Goal: Task Accomplishment & Management: Use online tool/utility

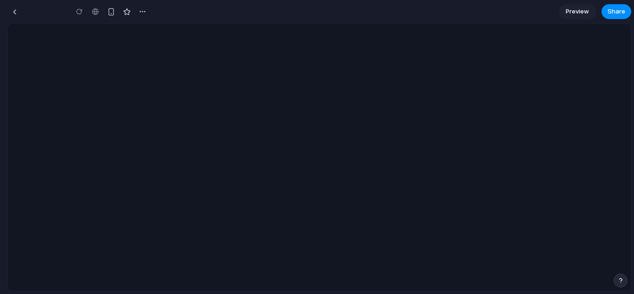
type input "**********"
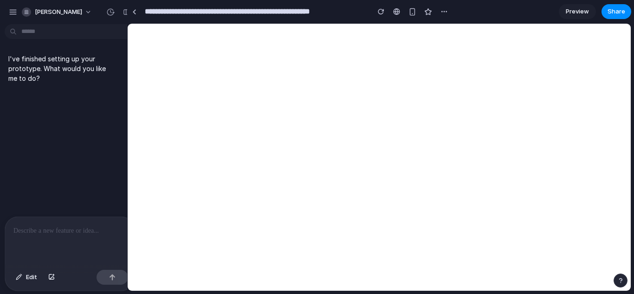
drag, startPoint x: 207, startPoint y: 93, endPoint x: 127, endPoint y: 118, distance: 83.1
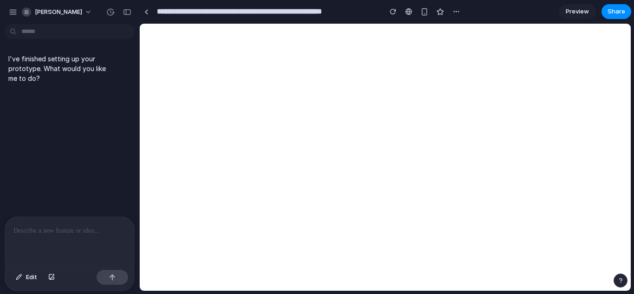
click at [49, 242] on div at bounding box center [69, 241] width 129 height 49
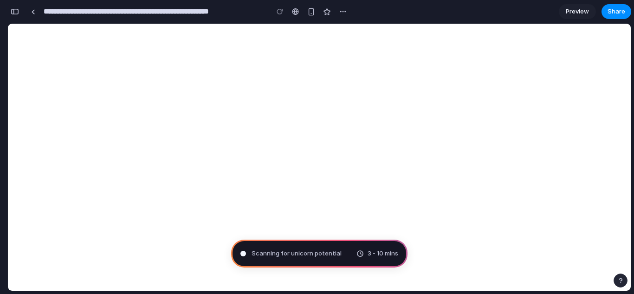
type input "**********"
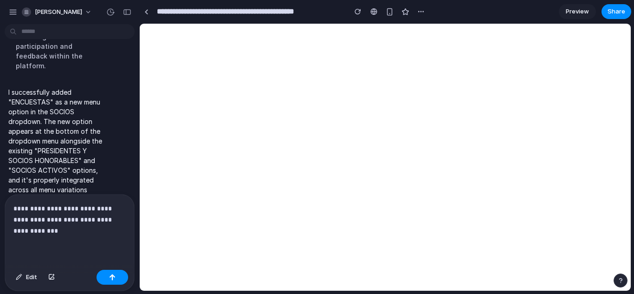
scroll to position [432, 0]
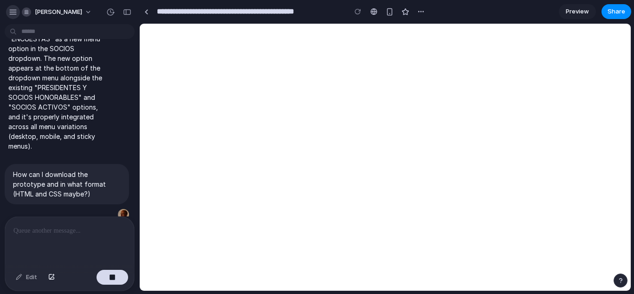
click at [13, 13] on div "button" at bounding box center [13, 12] width 8 height 8
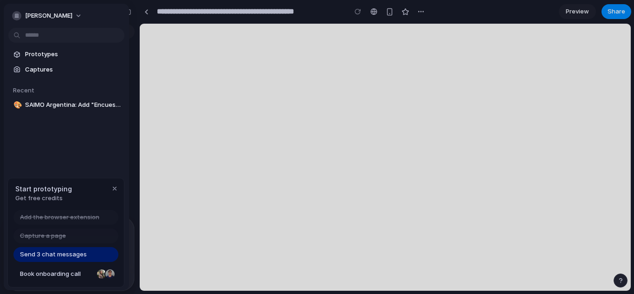
scroll to position [431, 0]
click at [13, 13] on div "button" at bounding box center [16, 15] width 9 height 9
click at [80, 17] on button "[PERSON_NAME]" at bounding box center [47, 15] width 78 height 15
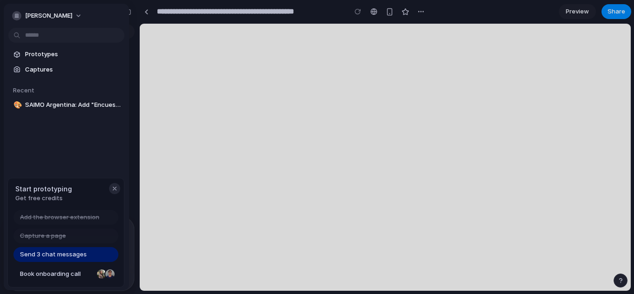
click at [117, 189] on div "button" at bounding box center [114, 188] width 7 height 7
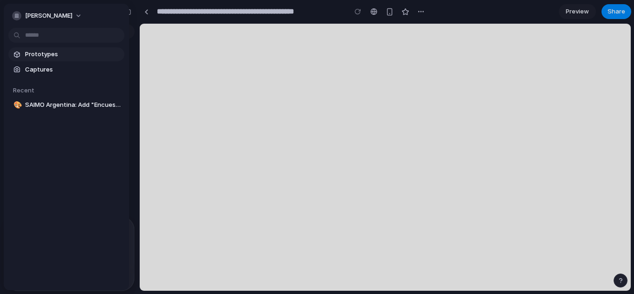
click at [41, 57] on span "Prototypes" at bounding box center [73, 54] width 96 height 9
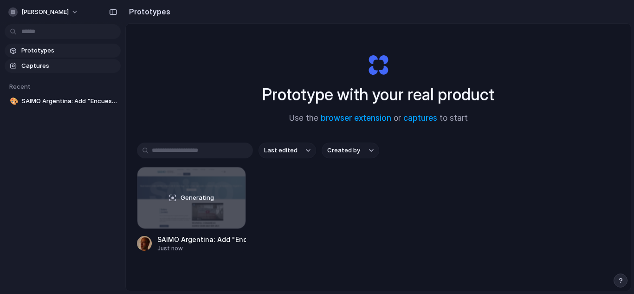
click at [39, 67] on span "Captures" at bounding box center [69, 65] width 96 height 9
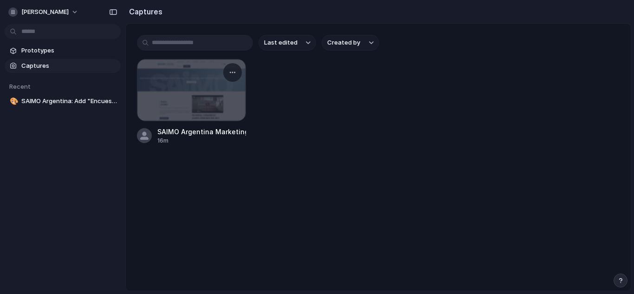
click at [192, 78] on div at bounding box center [191, 89] width 108 height 61
click at [231, 74] on div "button" at bounding box center [232, 72] width 7 height 7
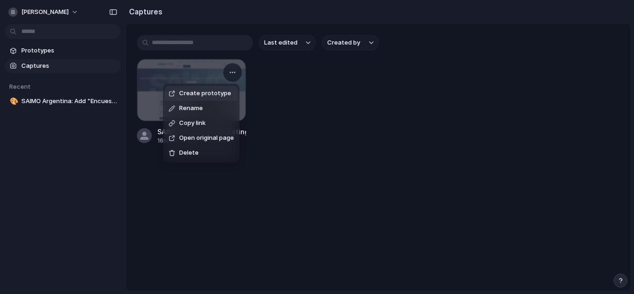
click at [208, 75] on div "Create prototype Rename Copy link Open original page Delete" at bounding box center [317, 147] width 634 height 294
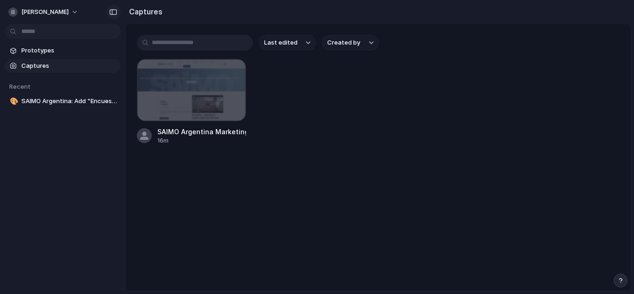
click at [116, 14] on div "button" at bounding box center [113, 12] width 8 height 6
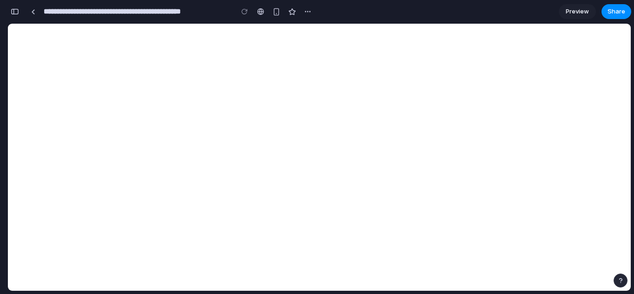
scroll to position [665, 0]
click at [16, 12] on div "button" at bounding box center [15, 11] width 8 height 6
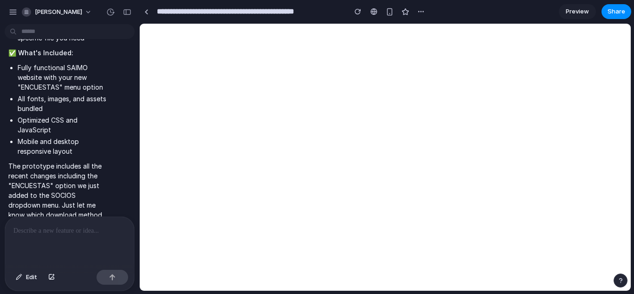
scroll to position [974, 0]
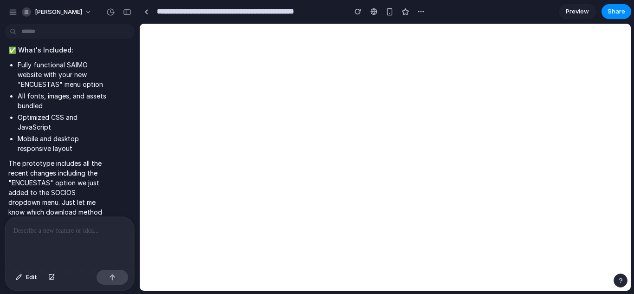
click at [57, 235] on p at bounding box center [69, 230] width 112 height 11
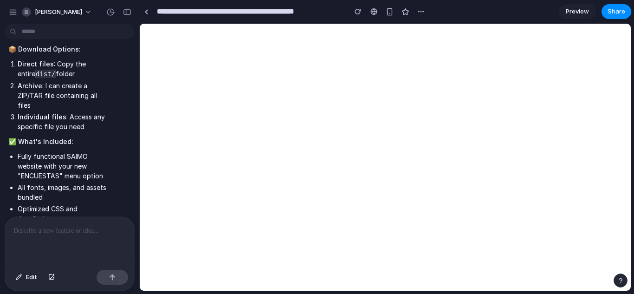
scroll to position [611, 0]
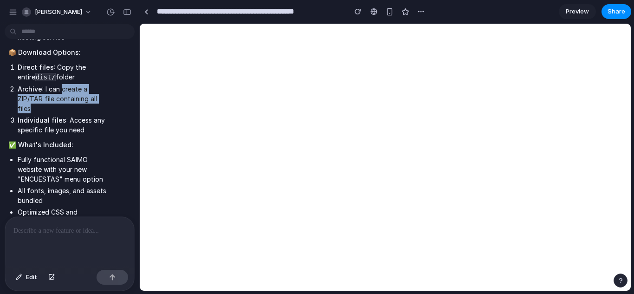
drag, startPoint x: 62, startPoint y: 91, endPoint x: 58, endPoint y: 108, distance: 18.1
click at [58, 108] on li "Archive : I can create a ZIP/TAR file containing all files" at bounding box center [63, 98] width 90 height 29
copy li "create a ZIP/TAR file containing all files"
click at [58, 232] on p at bounding box center [69, 230] width 112 height 11
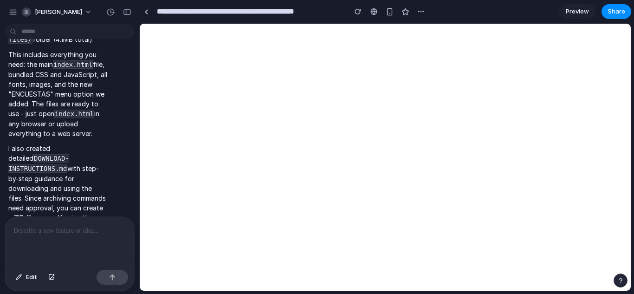
scroll to position [1508, 0]
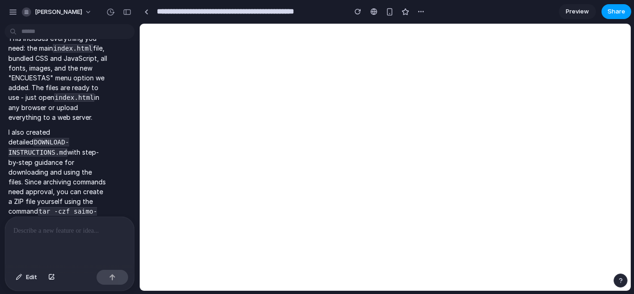
click at [611, 10] on span "Share" at bounding box center [617, 11] width 18 height 9
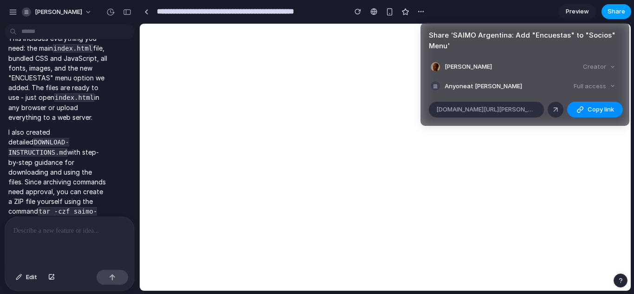
click at [611, 10] on div "Share ' SAIMO Argentina: Add "Encuestas" to "Socios" Menu ' Klaus Pieslinger Cr…" at bounding box center [317, 147] width 634 height 294
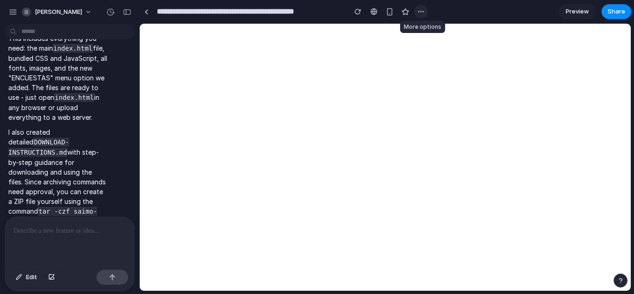
click at [421, 13] on div "button" at bounding box center [420, 11] width 7 height 7
click at [463, 10] on div "Duplicate Delete" at bounding box center [317, 147] width 634 height 294
click at [16, 12] on div "button" at bounding box center [13, 12] width 8 height 8
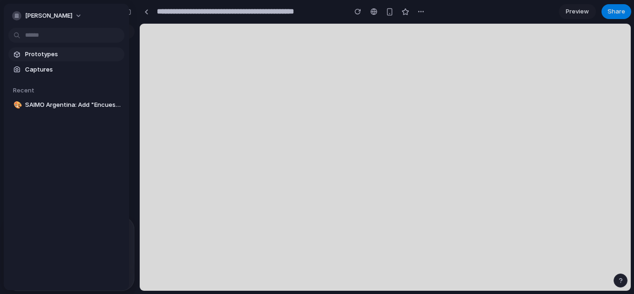
click at [37, 52] on span "Prototypes" at bounding box center [73, 54] width 96 height 9
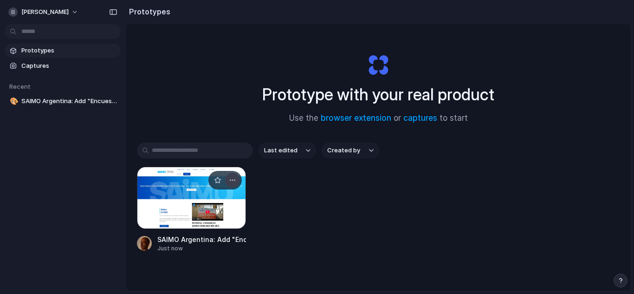
click at [233, 183] on div "button" at bounding box center [232, 179] width 7 height 7
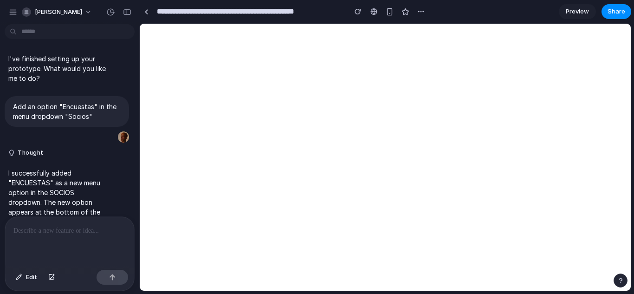
scroll to position [1250, 0]
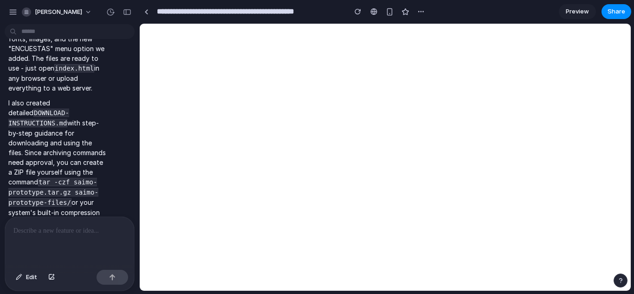
click at [53, 193] on p "I also created detailed DOWNLOAD-INSTRUCTIONS.md with step-by-step guidance for…" at bounding box center [57, 162] width 99 height 129
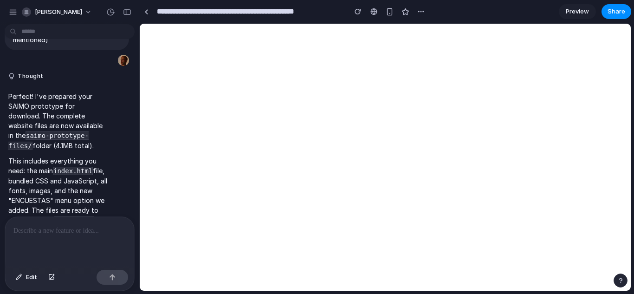
scroll to position [1107, 0]
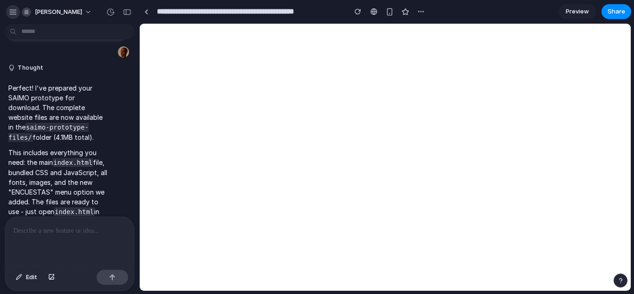
click at [13, 13] on div "button" at bounding box center [13, 12] width 8 height 8
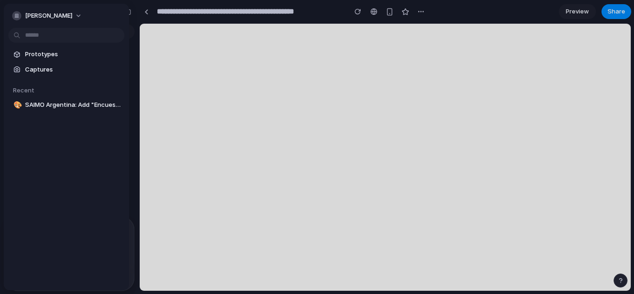
click at [13, 13] on div "klaus-pieslinger" at bounding box center [42, 15] width 60 height 9
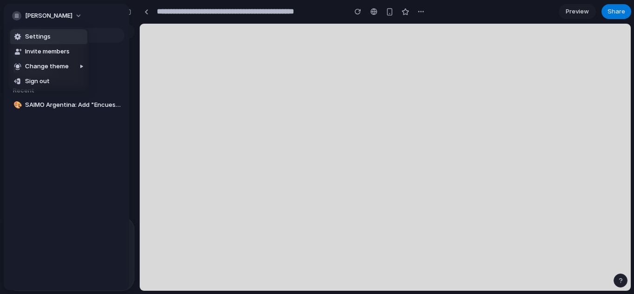
click at [121, 13] on div "Settings Invite members Change theme Sign out" at bounding box center [317, 147] width 634 height 294
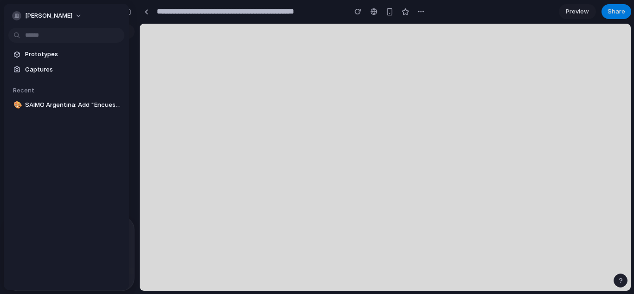
click at [97, 20] on div "klaus-pieslinger" at bounding box center [66, 15] width 125 height 22
click at [77, 18] on button "klaus-pieslinger" at bounding box center [47, 15] width 78 height 15
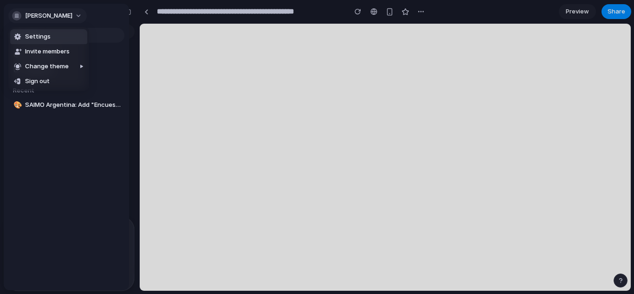
click at [77, 18] on div "Settings Invite members Change theme Sign out" at bounding box center [317, 147] width 634 height 294
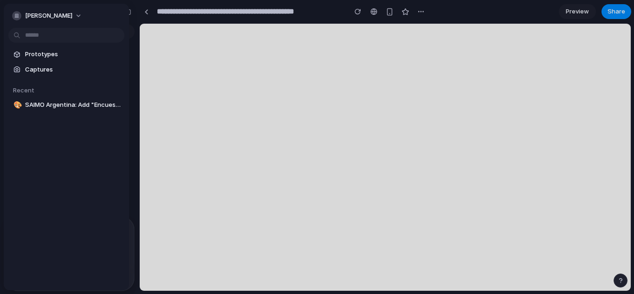
click at [136, 8] on div at bounding box center [317, 147] width 634 height 294
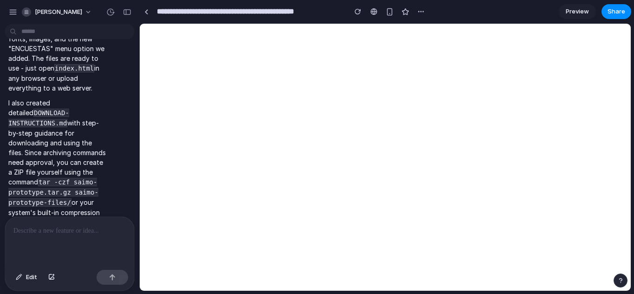
click at [623, 281] on div "button" at bounding box center [620, 280] width 6 height 6
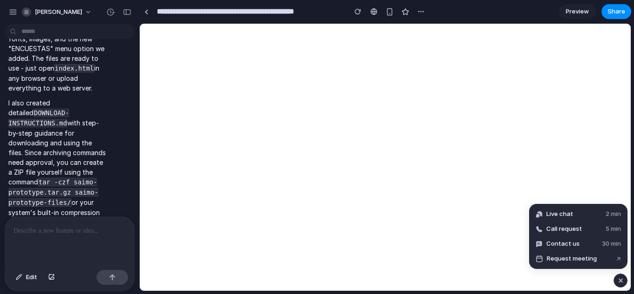
click at [623, 281] on div "button" at bounding box center [621, 280] width 8 height 11
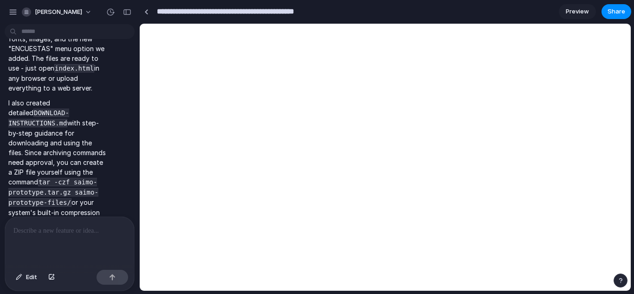
click at [275, 13] on input "**********" at bounding box center [249, 11] width 188 height 17
click at [333, 14] on input "**********" at bounding box center [249, 11] width 188 height 17
click at [121, 214] on div "I've finished setting up your prototype. What would you like me to do? Add an o…" at bounding box center [67, 122] width 134 height 188
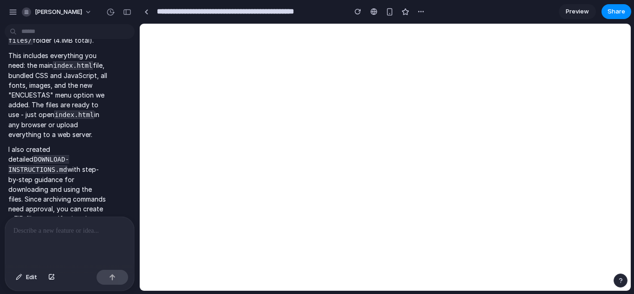
scroll to position [1250, 0]
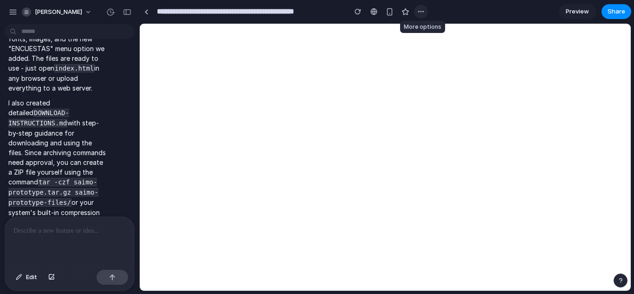
click at [423, 12] on div "button" at bounding box center [420, 11] width 7 height 7
click at [450, 11] on div "Duplicate Delete" at bounding box center [317, 147] width 634 height 294
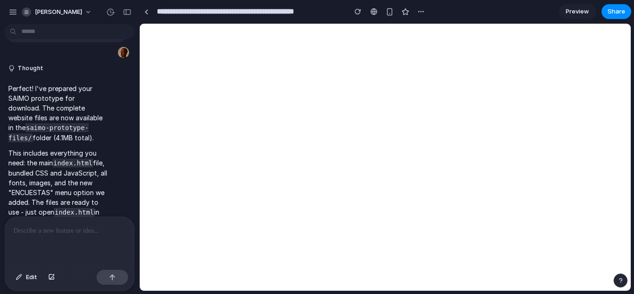
scroll to position [1105, 0]
click at [84, 124] on code "saimo-prototype-files/" at bounding box center [48, 133] width 80 height 19
click at [61, 124] on code "saimo-prototype-files/" at bounding box center [48, 133] width 80 height 19
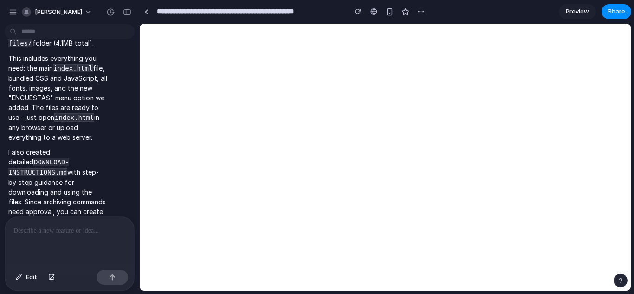
scroll to position [1250, 0]
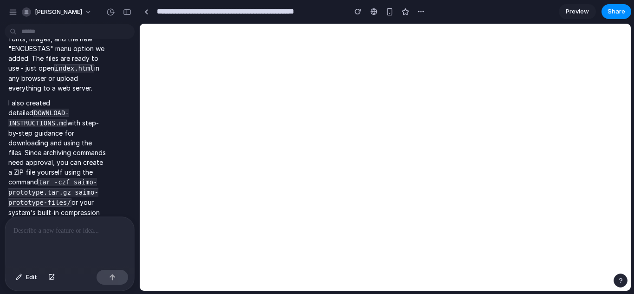
click at [34, 229] on p at bounding box center [69, 230] width 112 height 11
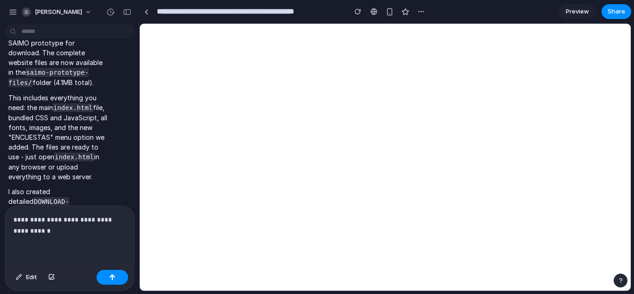
scroll to position [1161, 0]
drag, startPoint x: 71, startPoint y: 55, endPoint x: 69, endPoint y: 64, distance: 9.0
click at [69, 64] on p "Perfect! I've prepared your SAIMO prototype for download. The complete website …" at bounding box center [57, 58] width 99 height 59
copy code "saimo-prototype-files/"
click at [48, 227] on p "**********" at bounding box center [69, 225] width 112 height 22
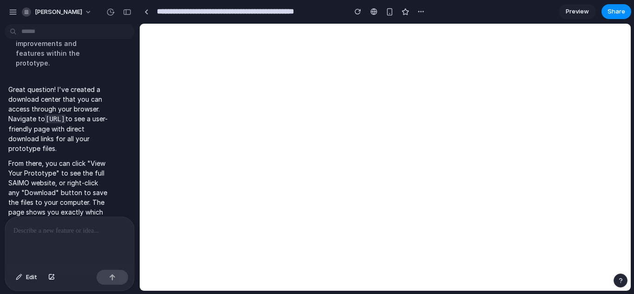
scroll to position [1809, 0]
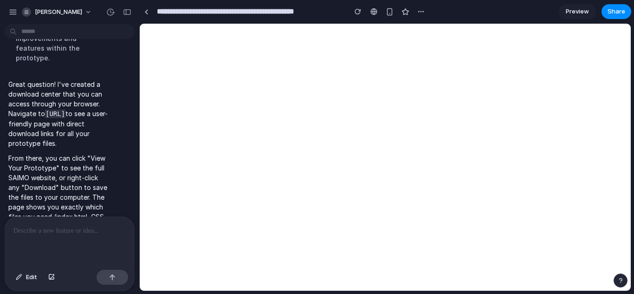
drag, startPoint x: 42, startPoint y: 86, endPoint x: 8, endPoint y: 76, distance: 36.0
click at [8, 79] on p "Great question! I've created a download center that you can access through your…" at bounding box center [57, 113] width 99 height 69
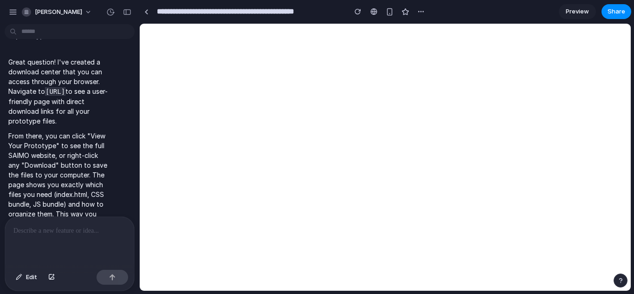
scroll to position [1843, 0]
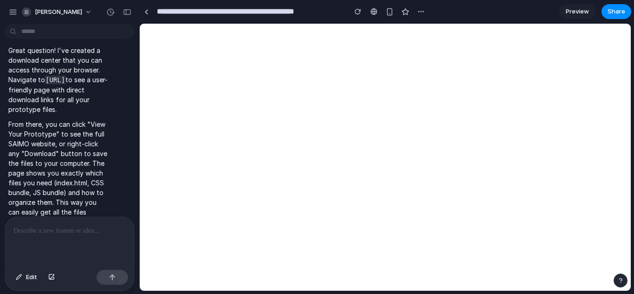
click at [582, 12] on span "Preview" at bounding box center [577, 11] width 23 height 9
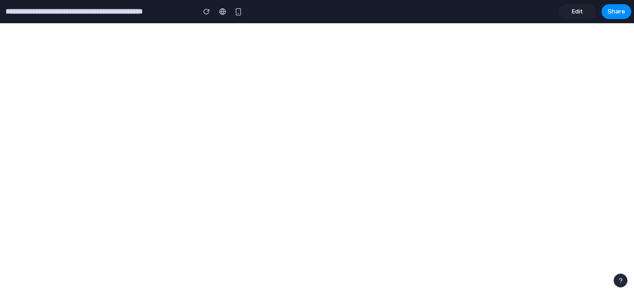
click at [583, 12] on link "Edit" at bounding box center [577, 11] width 37 height 15
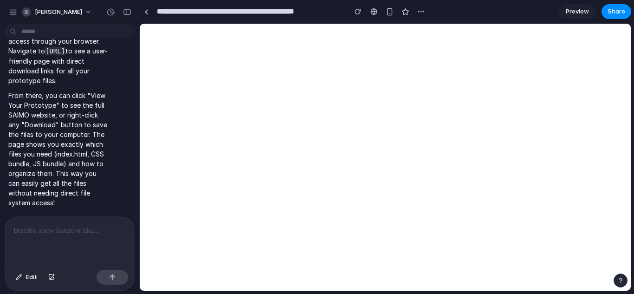
scroll to position [1555, 0]
click at [27, 13] on div "button" at bounding box center [26, 11] width 9 height 9
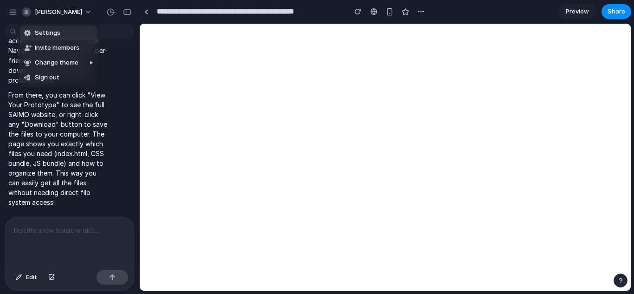
click at [35, 36] on span "Settings" at bounding box center [48, 32] width 26 height 9
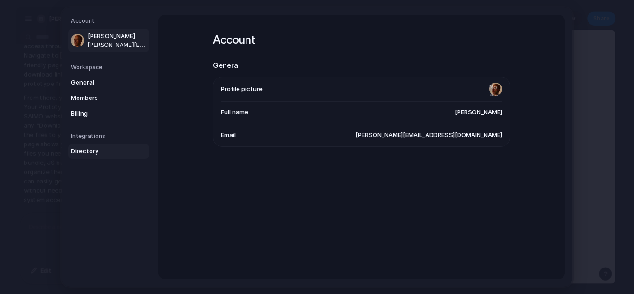
click at [77, 152] on span "Directory" at bounding box center [100, 151] width 59 height 9
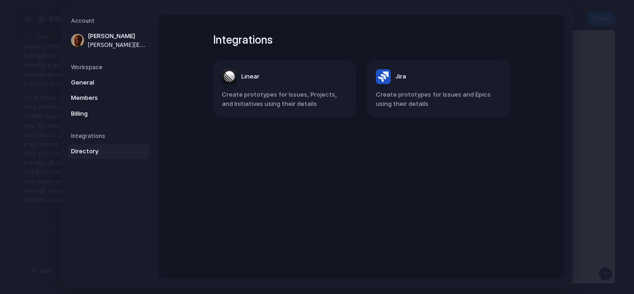
click at [91, 23] on h5 "Account" at bounding box center [110, 21] width 78 height 8
